Goal: Information Seeking & Learning: Check status

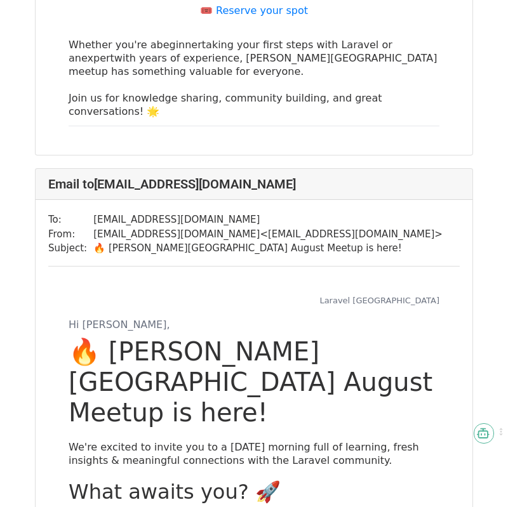
scroll to position [2153, 0]
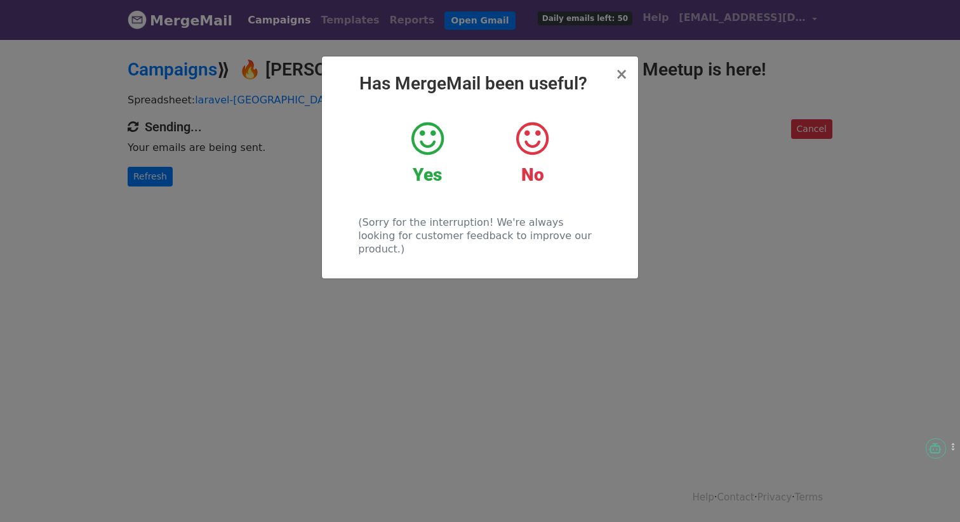
click at [617, 71] on div "× Has MergeMail been useful? Yes No (Sorry for the interruption! We're always l…" at bounding box center [480, 167] width 316 height 222
click at [628, 76] on div "× Has MergeMail been useful? Yes No (Sorry for the interruption! We're always l…" at bounding box center [480, 167] width 316 height 222
click at [626, 74] on span "×" at bounding box center [621, 74] width 13 height 18
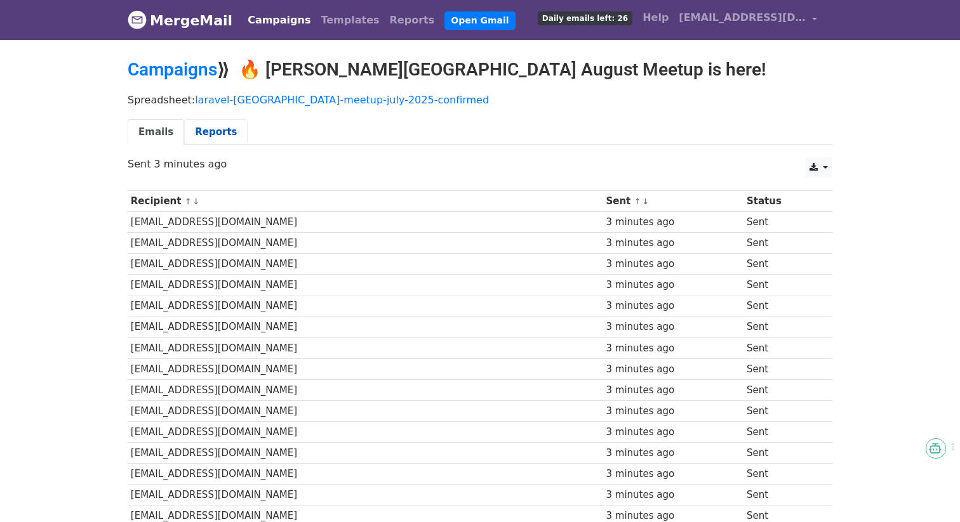
click at [194, 135] on link "Reports" at bounding box center [215, 132] width 63 height 26
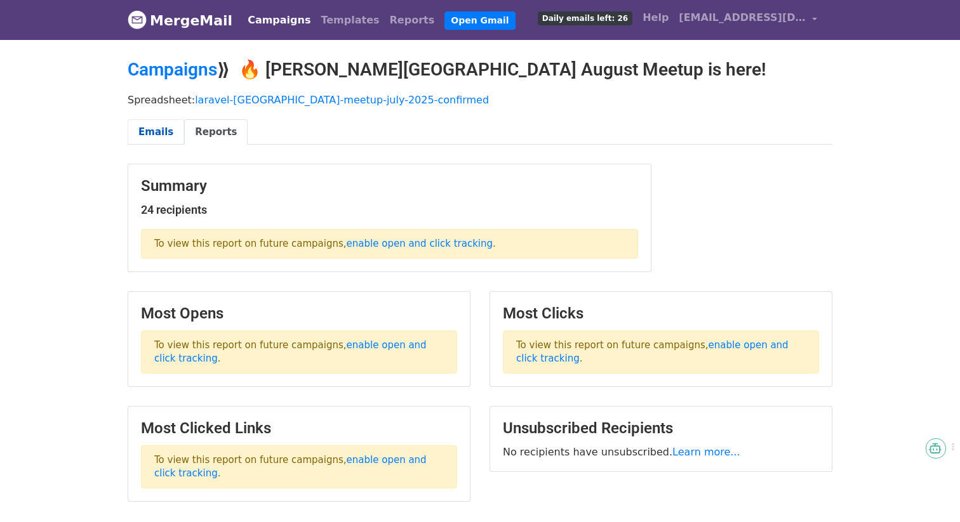
click at [159, 126] on link "Emails" at bounding box center [156, 132] width 56 height 26
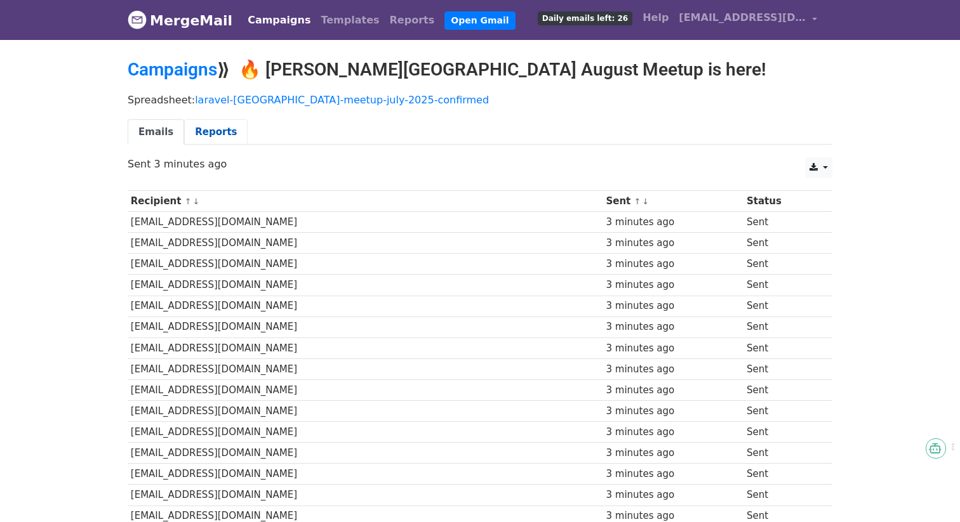
click at [184, 131] on link "Reports" at bounding box center [215, 132] width 63 height 26
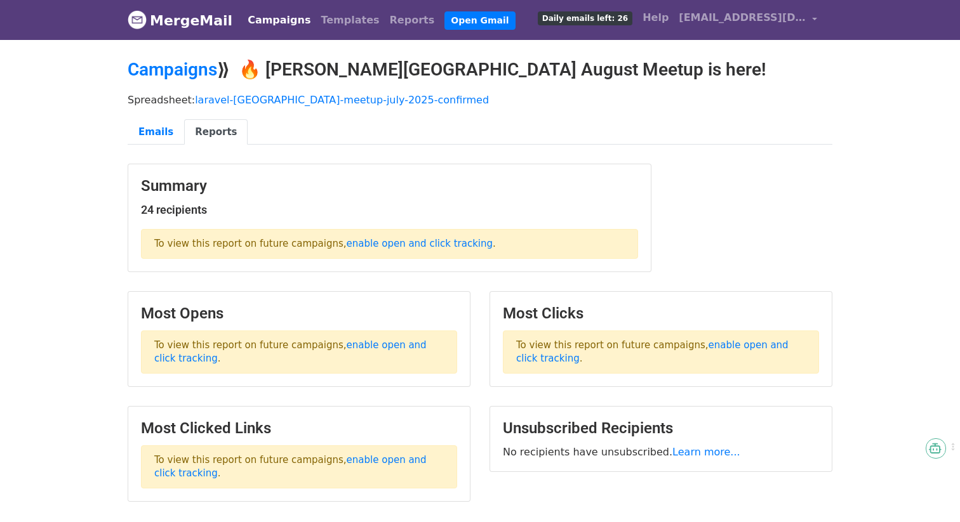
click at [716, 339] on p "To view this report on future campaigns, enable open and click tracking ." at bounding box center [661, 352] width 316 height 43
click at [720, 347] on link "enable open and click tracking" at bounding box center [652, 352] width 272 height 25
click at [275, 15] on link "Campaigns" at bounding box center [278, 20] width 73 height 25
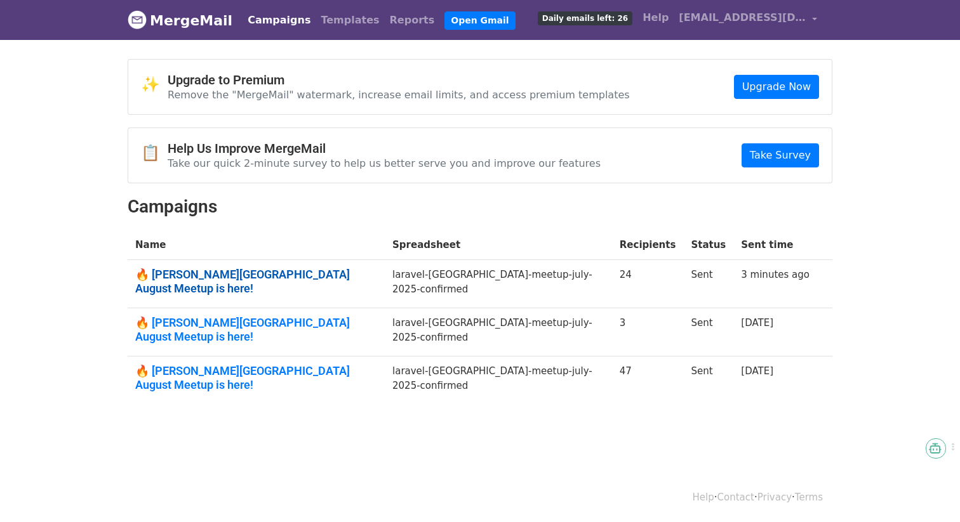
click at [324, 274] on link "🔥 Laravel Ahmedabad August Meetup is here!" at bounding box center [256, 281] width 242 height 27
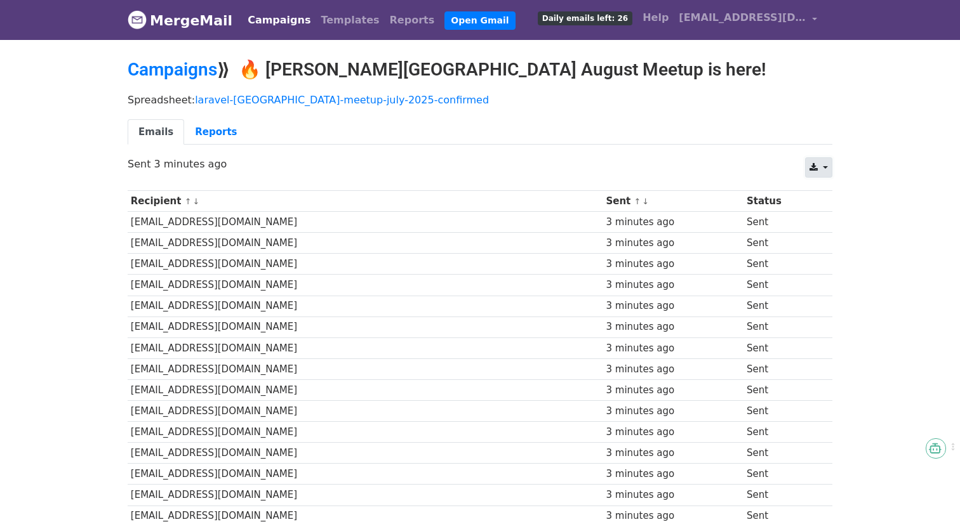
click at [818, 164] on link at bounding box center [818, 167] width 27 height 20
click at [769, 138] on ul "Emails Reports" at bounding box center [480, 132] width 704 height 26
click at [202, 143] on link "Reports" at bounding box center [215, 132] width 63 height 26
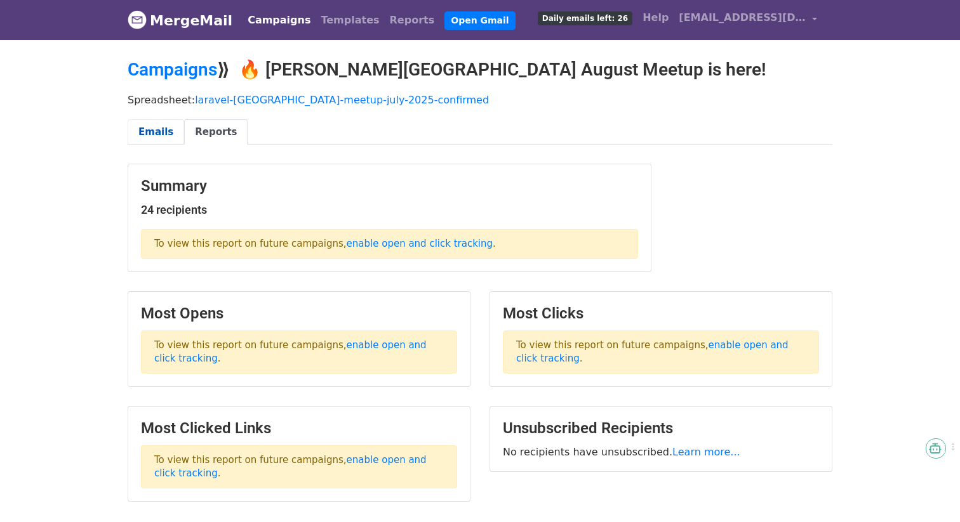
click at [156, 136] on link "Emails" at bounding box center [156, 132] width 56 height 26
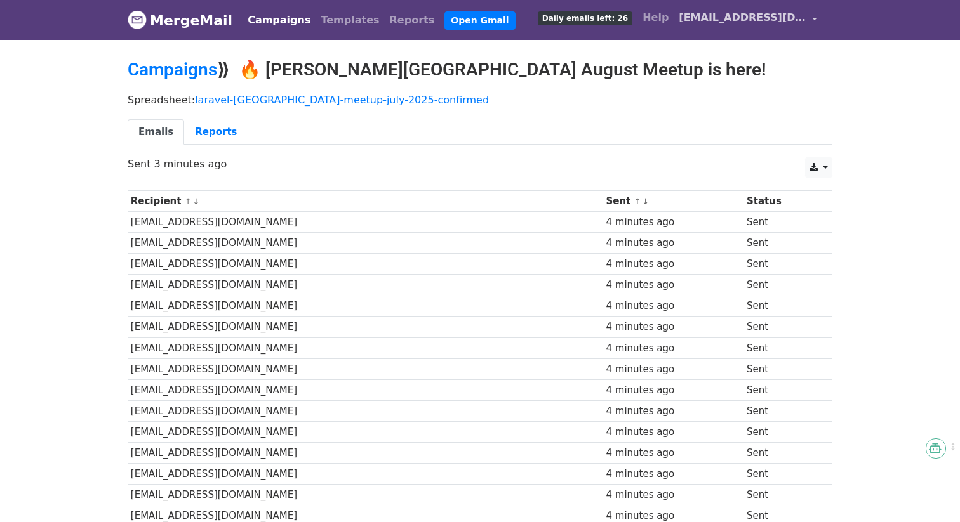
click at [749, 27] on link "[EMAIL_ADDRESS][DOMAIN_NAME]" at bounding box center [747, 20] width 149 height 30
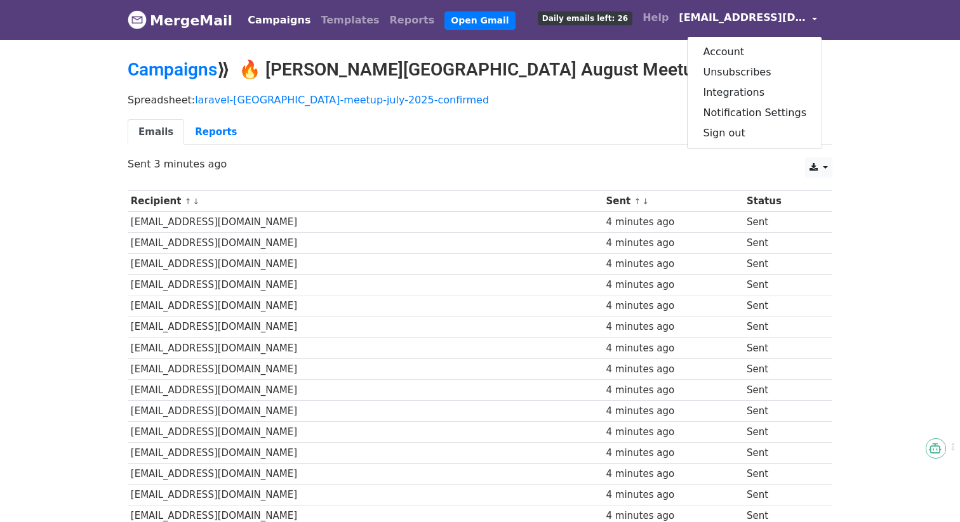
click at [642, 141] on ul "Emails Reports" at bounding box center [480, 132] width 704 height 26
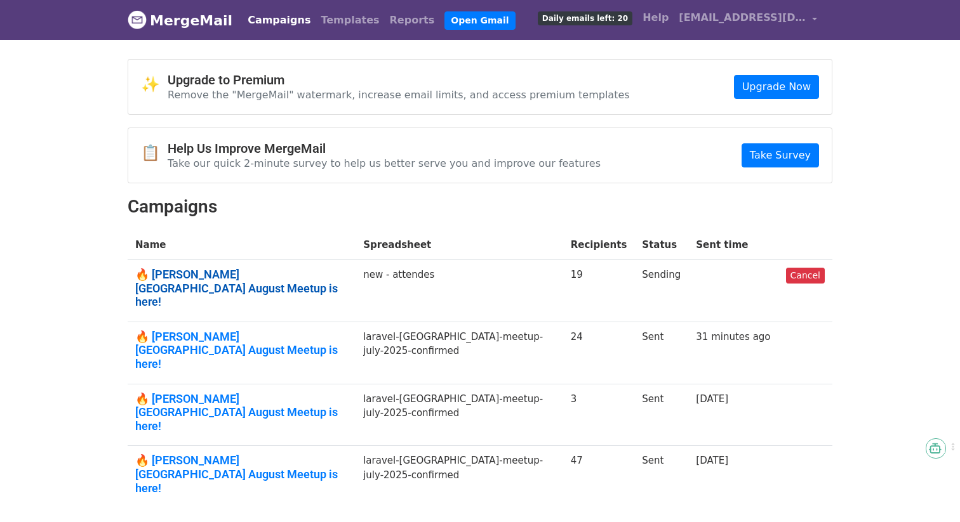
click at [273, 277] on link "🔥 [PERSON_NAME][GEOGRAPHIC_DATA] August Meetup is here!" at bounding box center [241, 288] width 213 height 41
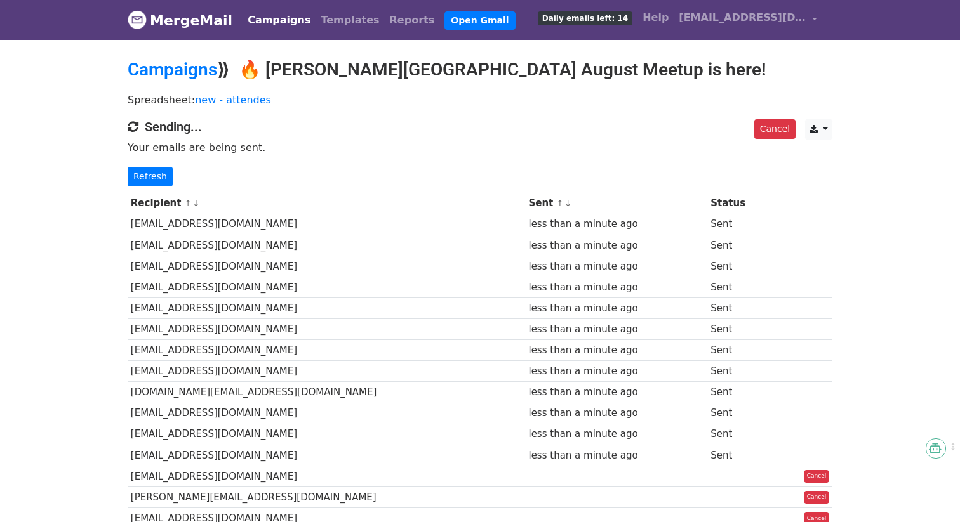
click at [685, 85] on div "Campaigns ⟫ 🔥 [PERSON_NAME][GEOGRAPHIC_DATA] August Meetup is here!" at bounding box center [479, 73] width 723 height 28
